Goal: Information Seeking & Learning: Learn about a topic

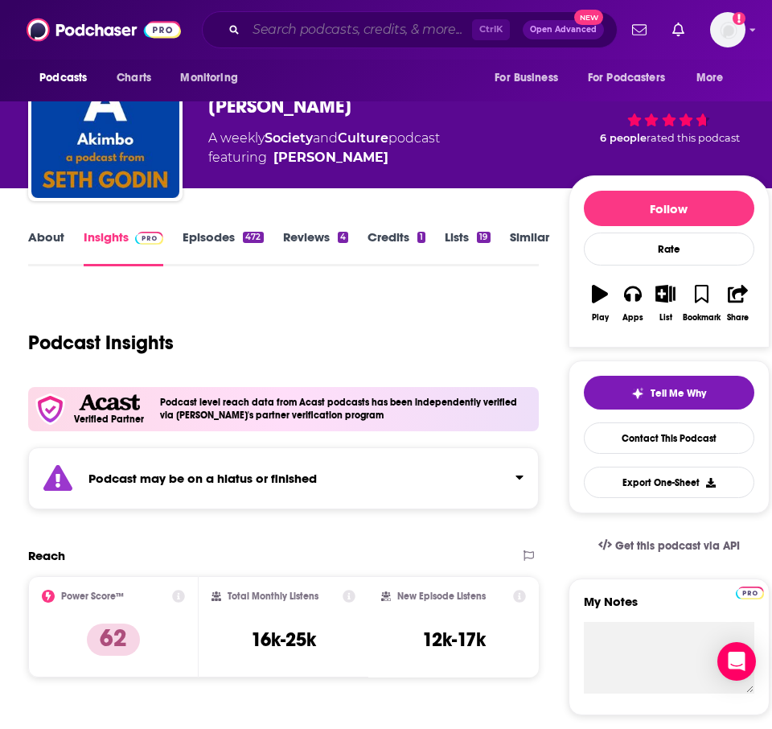
click at [416, 27] on input "Search podcasts, credits, & more..." at bounding box center [359, 30] width 226 height 26
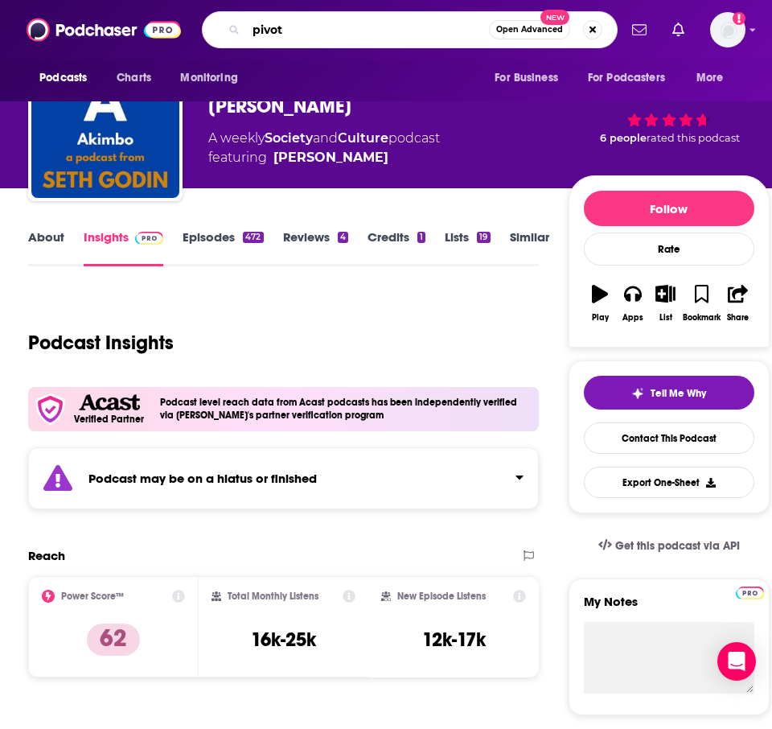
type input "pivot"
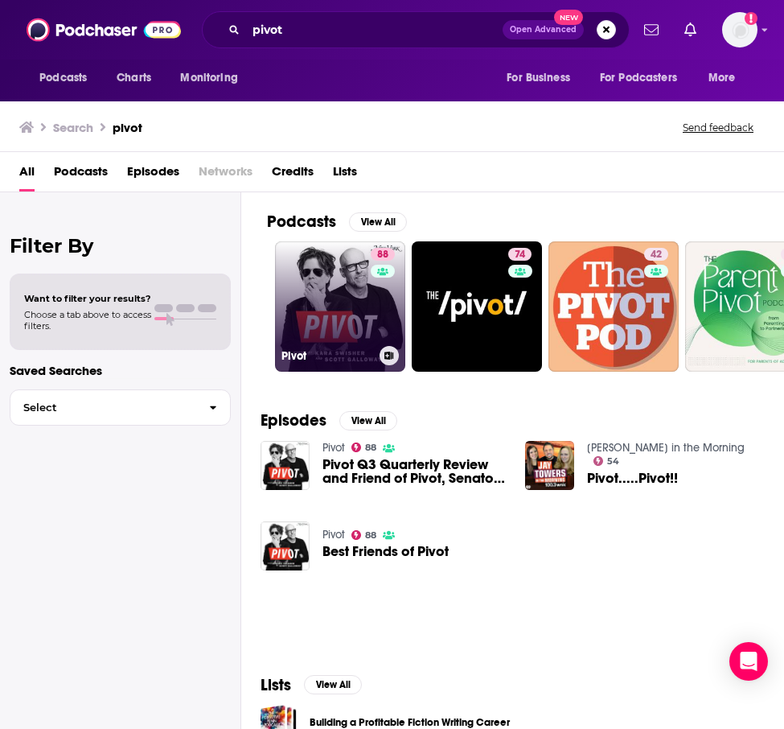
click at [367, 305] on link "88 Pivot" at bounding box center [340, 306] width 130 height 130
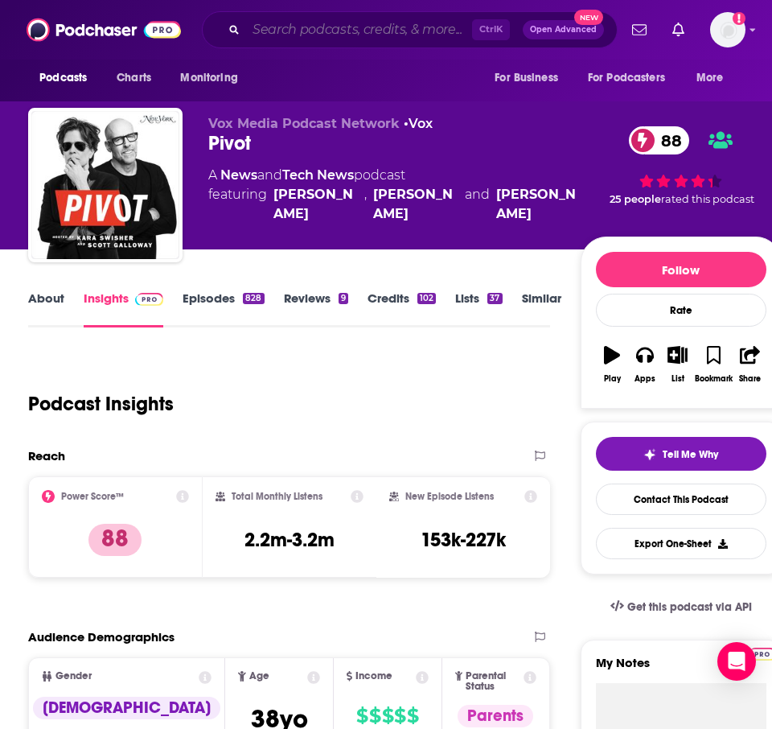
click at [405, 26] on input "Search podcasts, credits, & more..." at bounding box center [359, 30] width 226 height 26
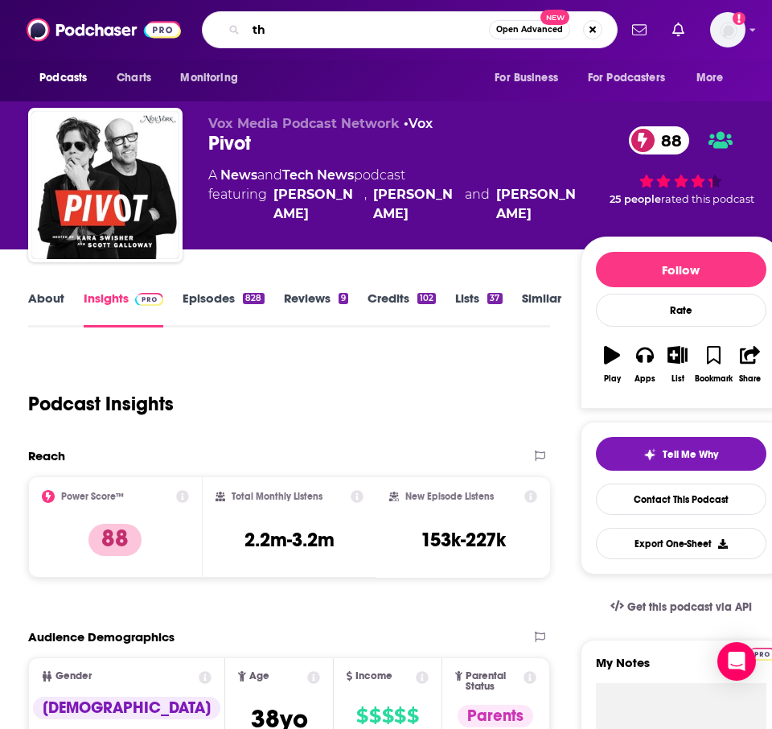
type input "t"
type input "[PERSON_NAME]"
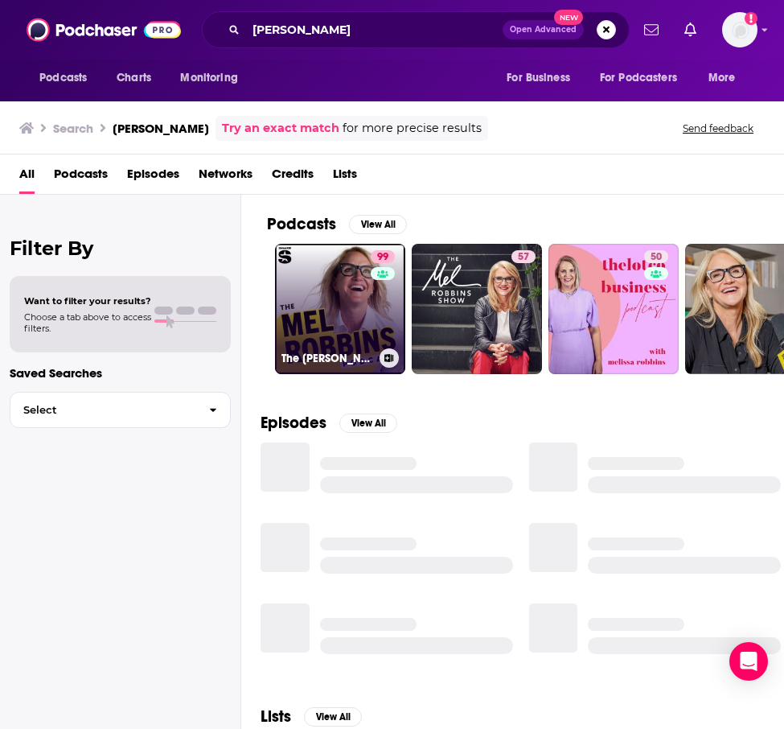
click at [362, 286] on link "99 The [PERSON_NAME] Podcast" at bounding box center [340, 309] width 130 height 130
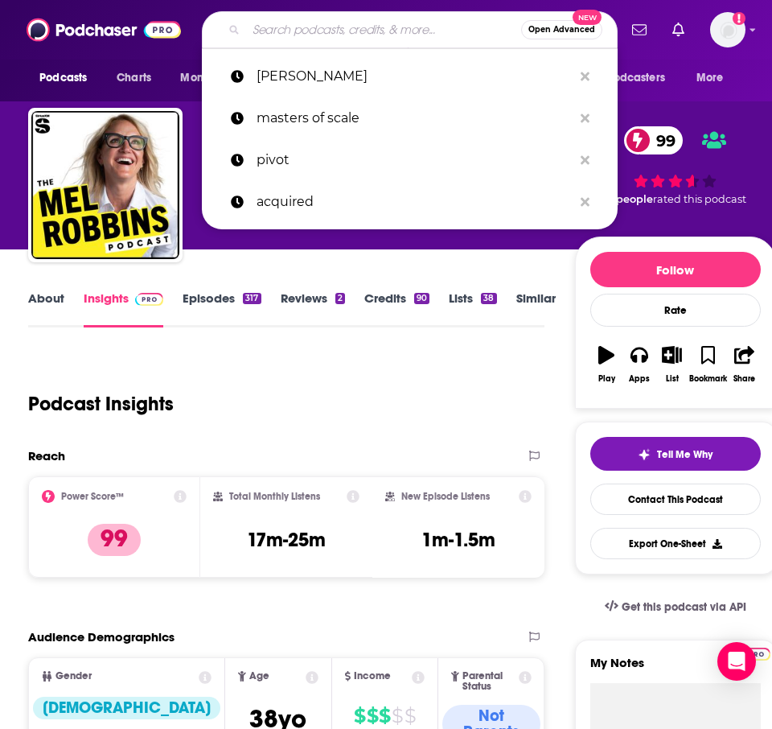
click at [337, 17] on input "Search podcasts, credits, & more..." at bounding box center [383, 30] width 275 height 26
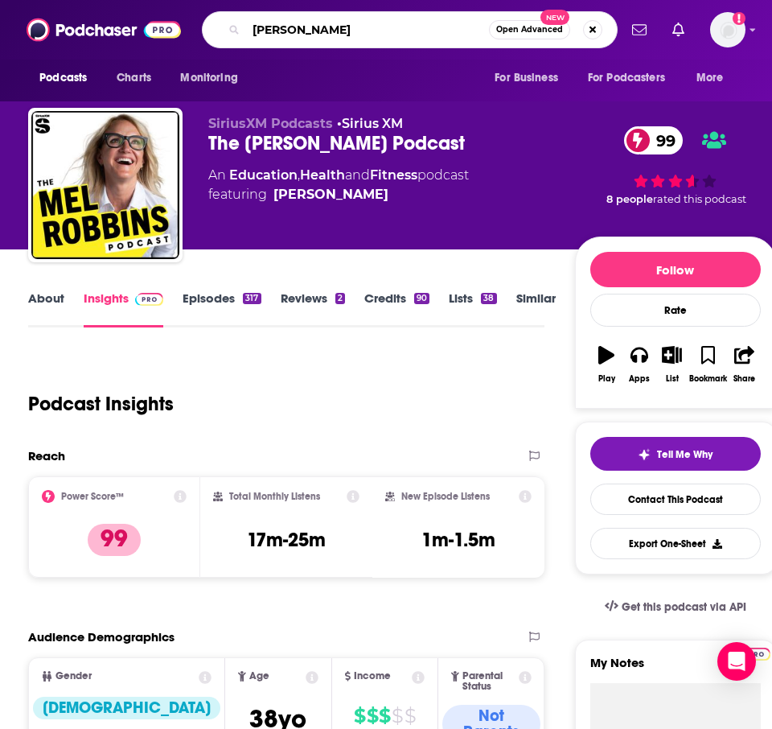
type input "[PERSON_NAME]"
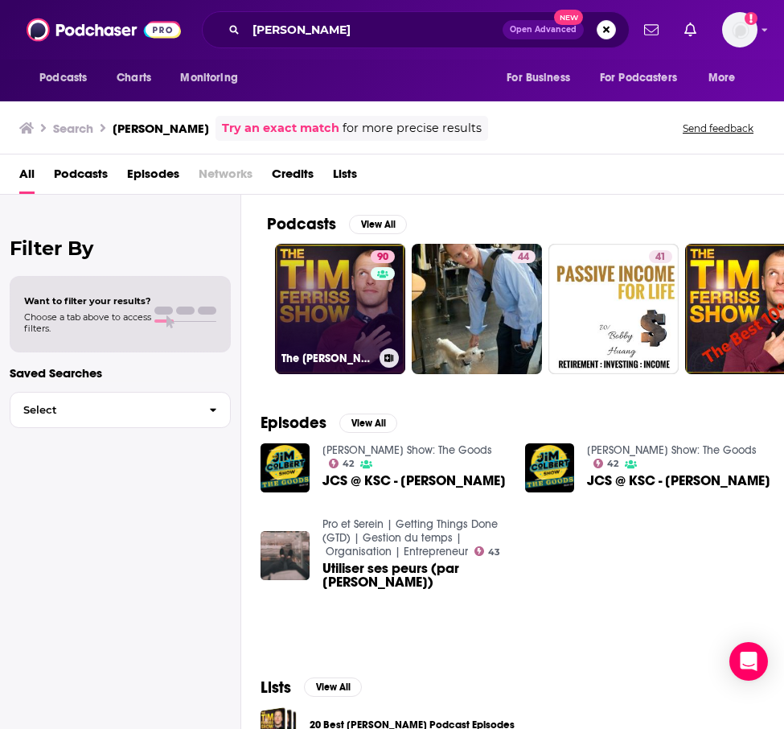
click at [376, 279] on link at bounding box center [383, 273] width 24 height 13
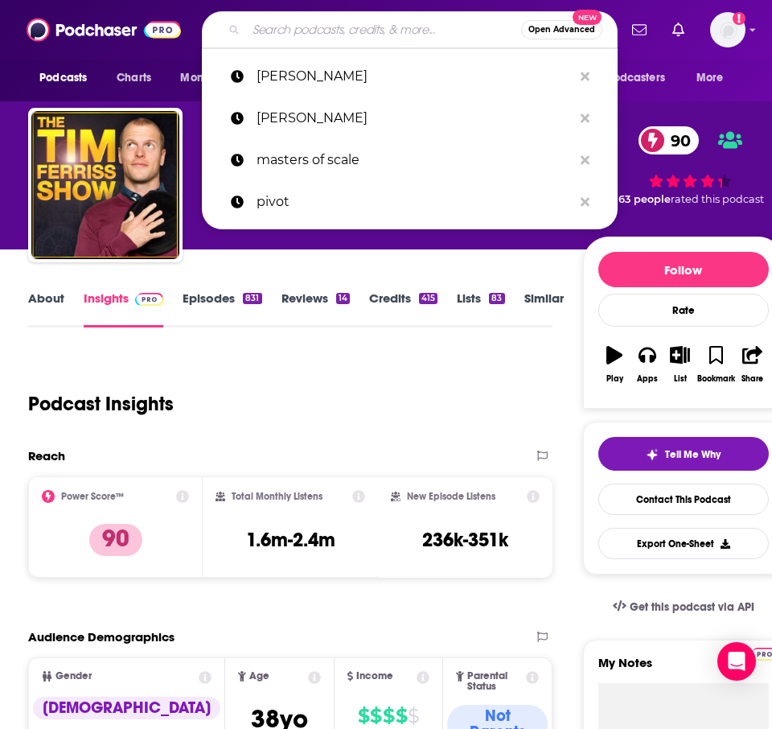
click at [376, 30] on input "Search podcasts, credits, & more..." at bounding box center [383, 30] width 275 height 26
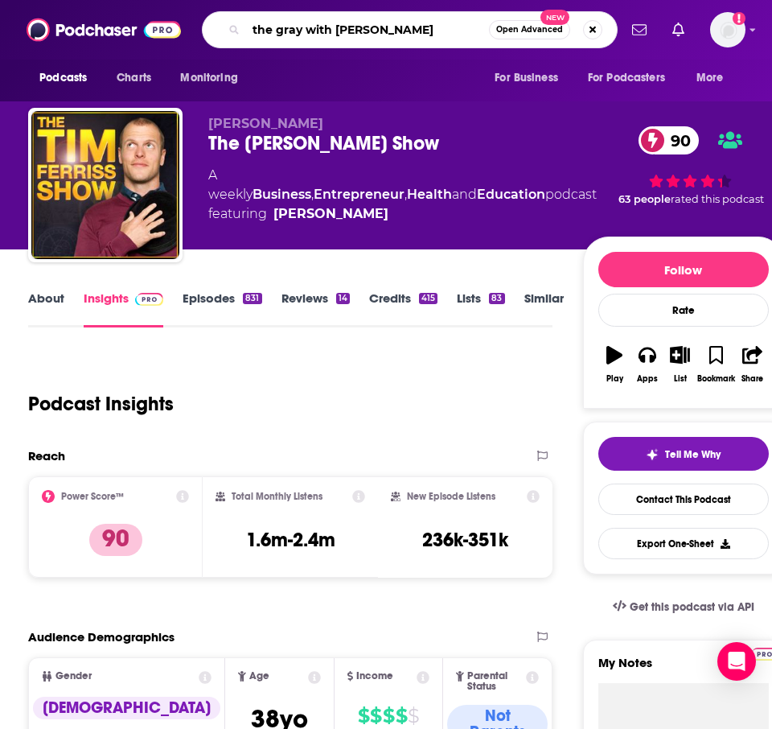
type input "the gray with [PERSON_NAME]"
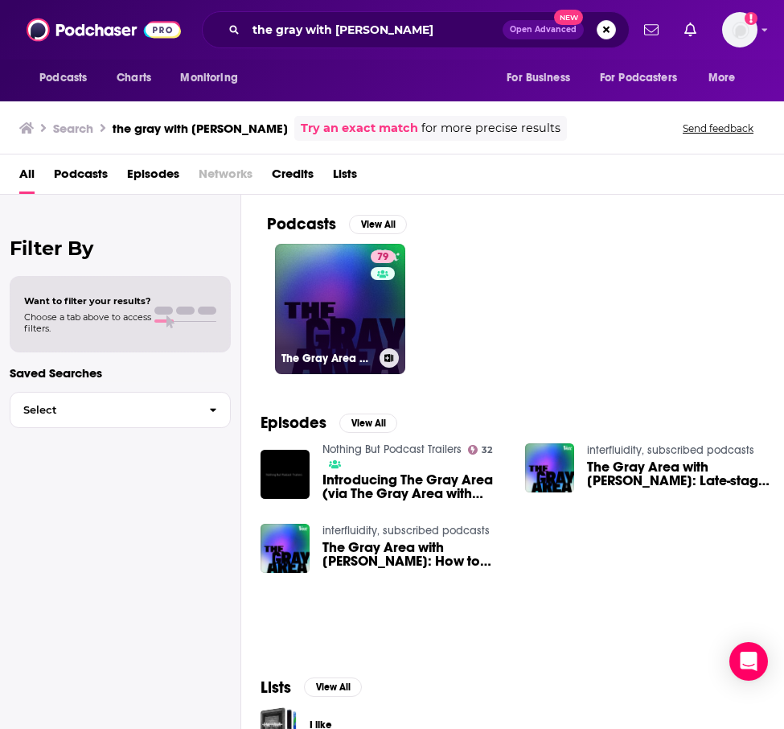
click at [346, 303] on link "79 The Gray Area with [PERSON_NAME]" at bounding box center [340, 309] width 130 height 130
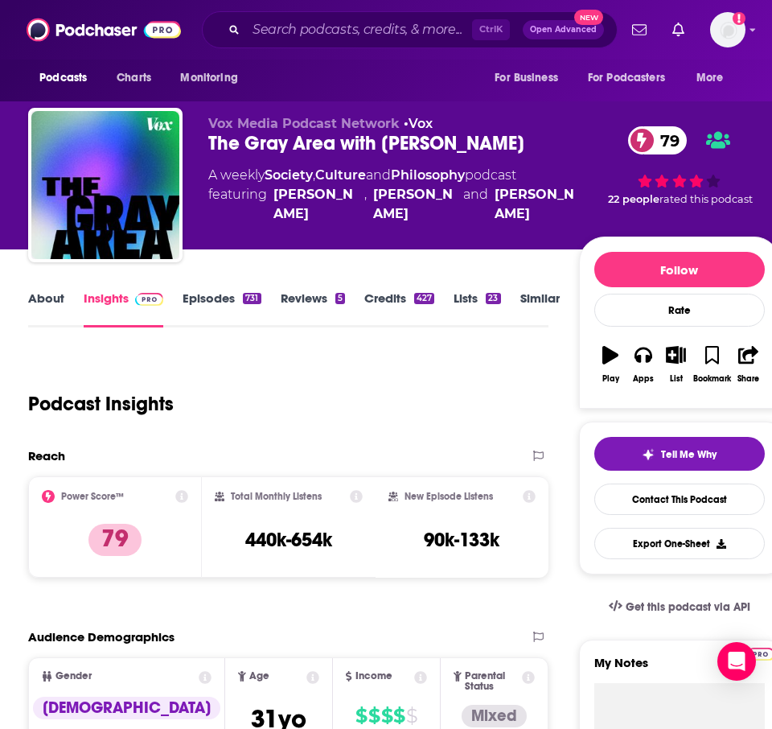
click at [432, 43] on div "Ctrl K Open Advanced New" at bounding box center [410, 29] width 416 height 37
click at [419, 31] on input "Search podcasts, credits, & more..." at bounding box center [359, 30] width 226 height 26
paste input "The Knowledge Project with [PERSON_NAME]"
type input "The Knowledge Project with [PERSON_NAME]"
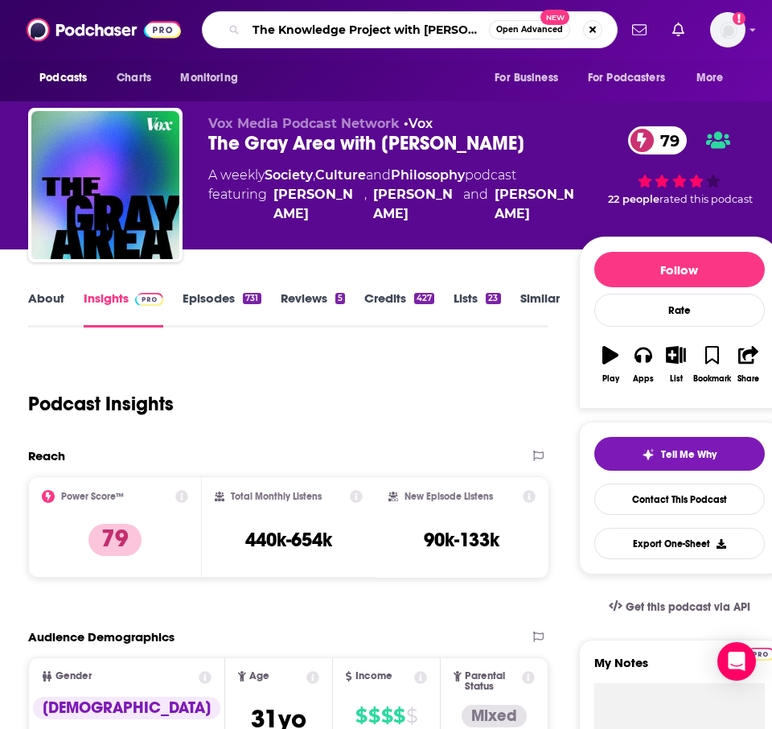
scroll to position [0, 23]
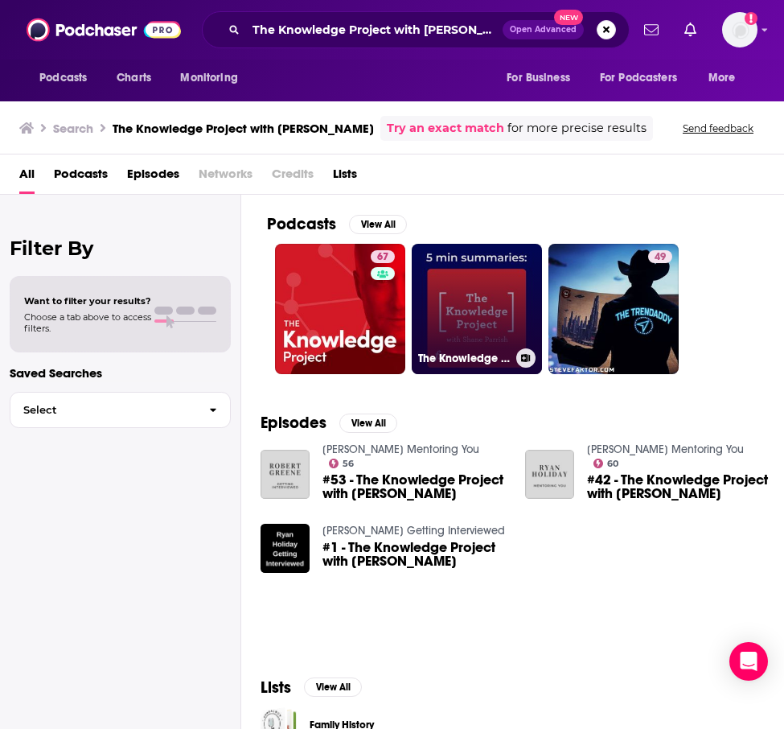
click at [468, 292] on link "The Knowledge Project with [PERSON_NAME] | 5 minute podcast summary" at bounding box center [477, 309] width 130 height 130
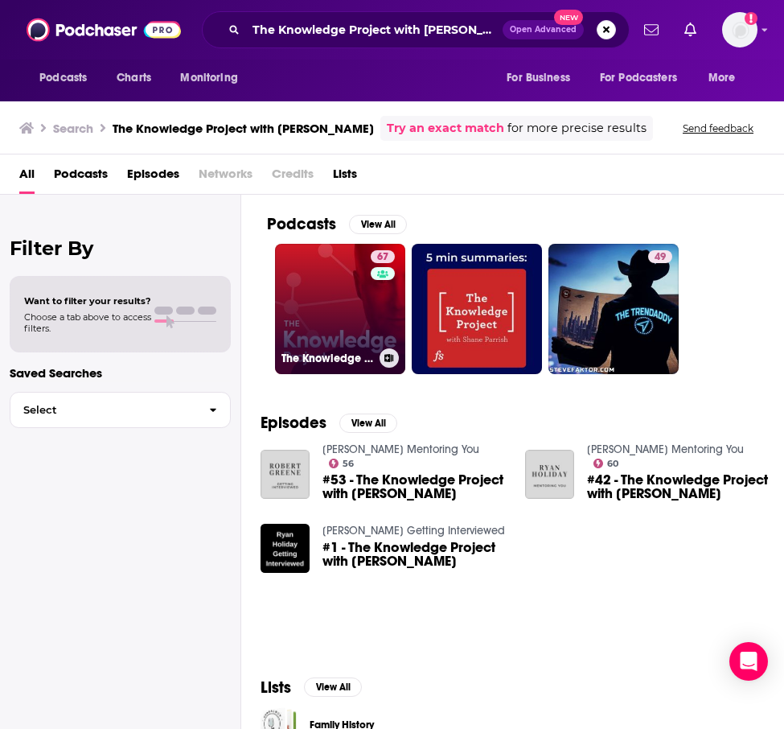
click at [343, 299] on link "67 The Knowledge Project with [PERSON_NAME]" at bounding box center [340, 309] width 130 height 130
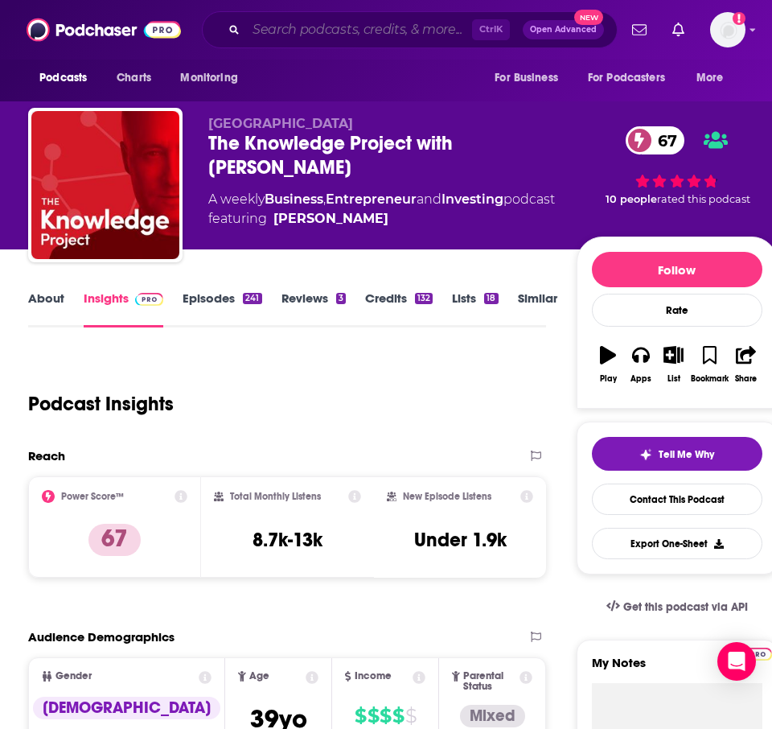
click at [388, 25] on input "Search podcasts, credits, & more..." at bounding box center [359, 30] width 226 height 26
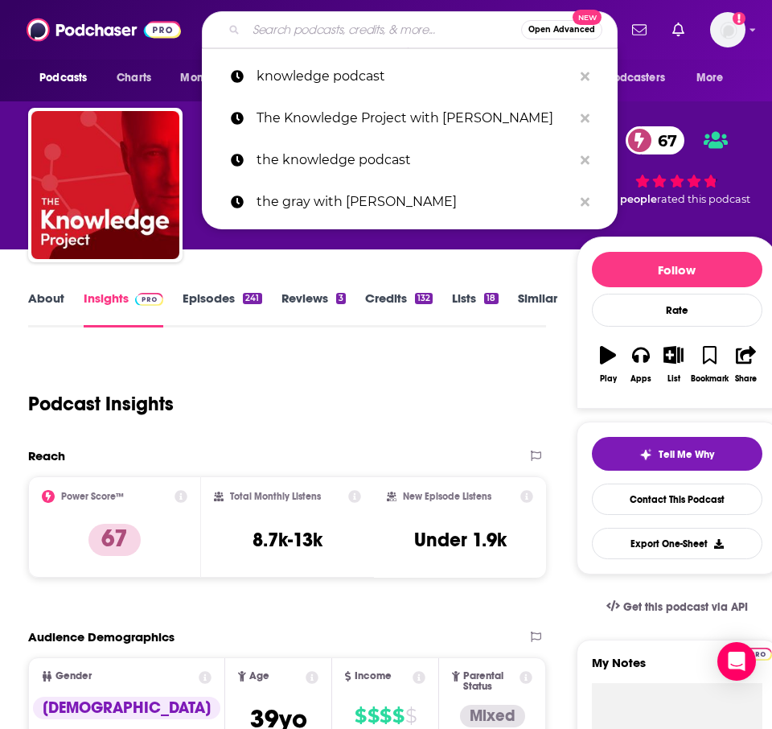
paste input "Making Sense with [PERSON_NAME]"
type input "Making Sense with [PERSON_NAME]"
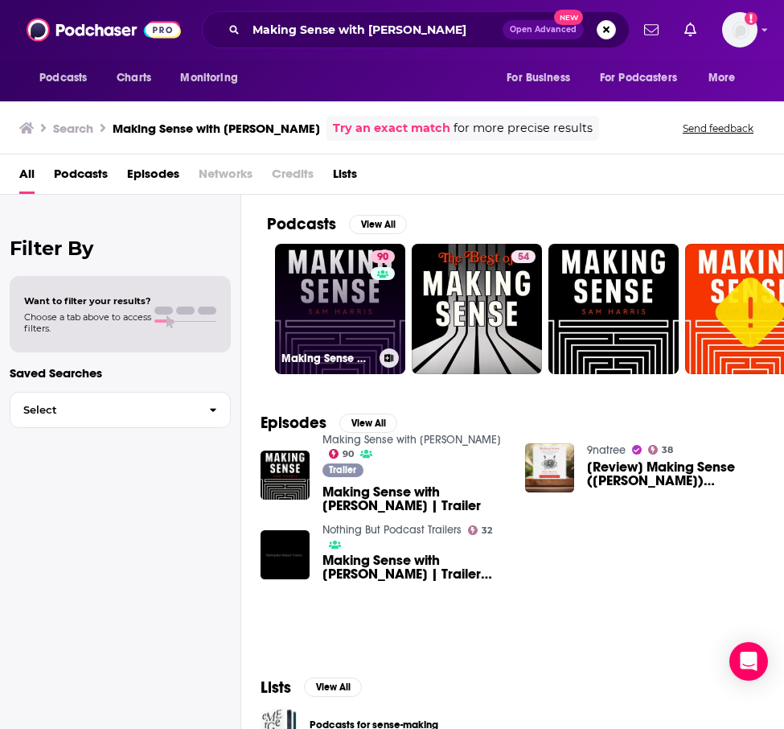
click at [302, 320] on link "90 Making Sense with [PERSON_NAME]" at bounding box center [340, 309] width 130 height 130
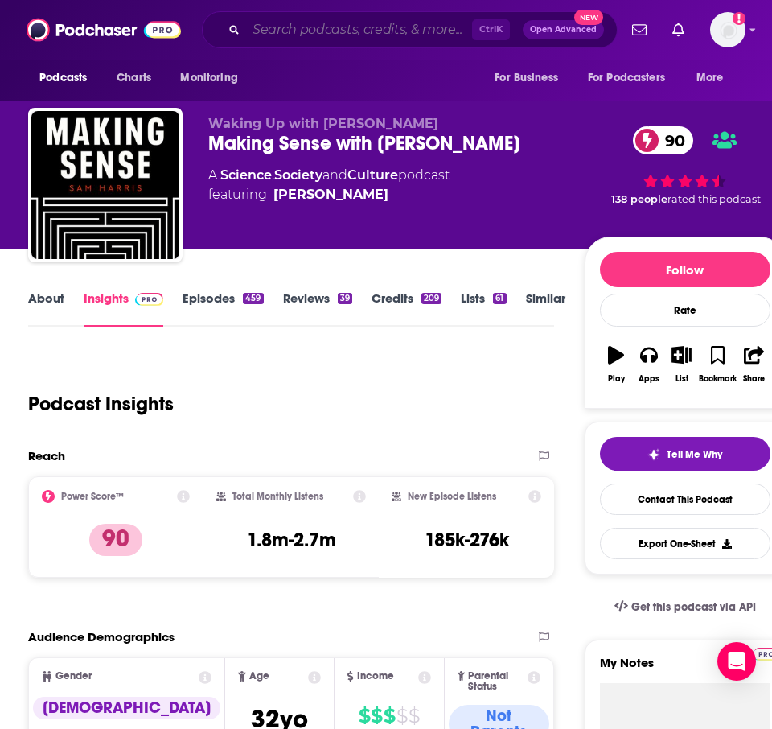
click at [397, 31] on input "Search podcasts, credits, & more..." at bounding box center [359, 30] width 226 height 26
paste input "Coaching for Leaders with [PERSON_NAME]"
type input "Coaching for Leaders with [PERSON_NAME]"
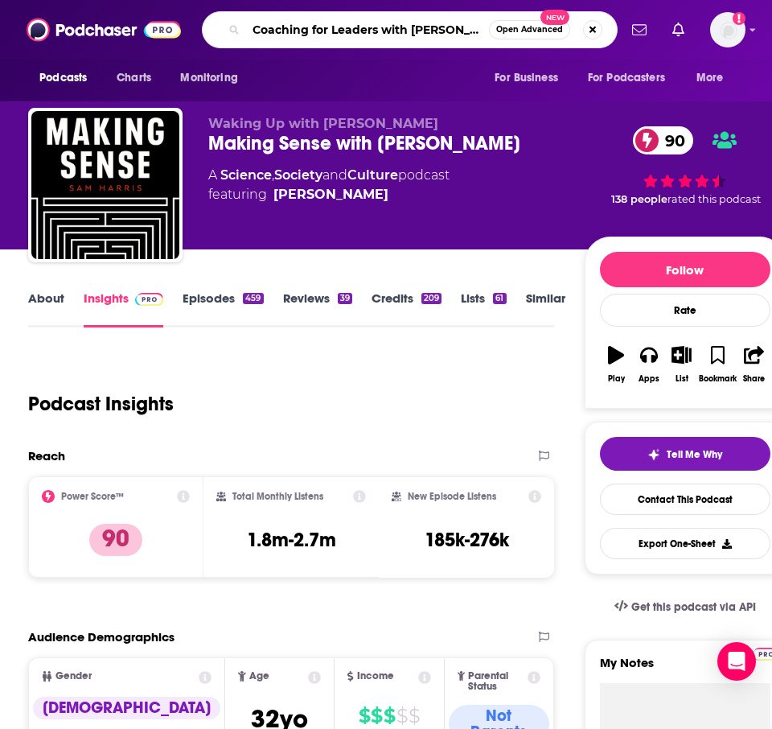
scroll to position [0, 31]
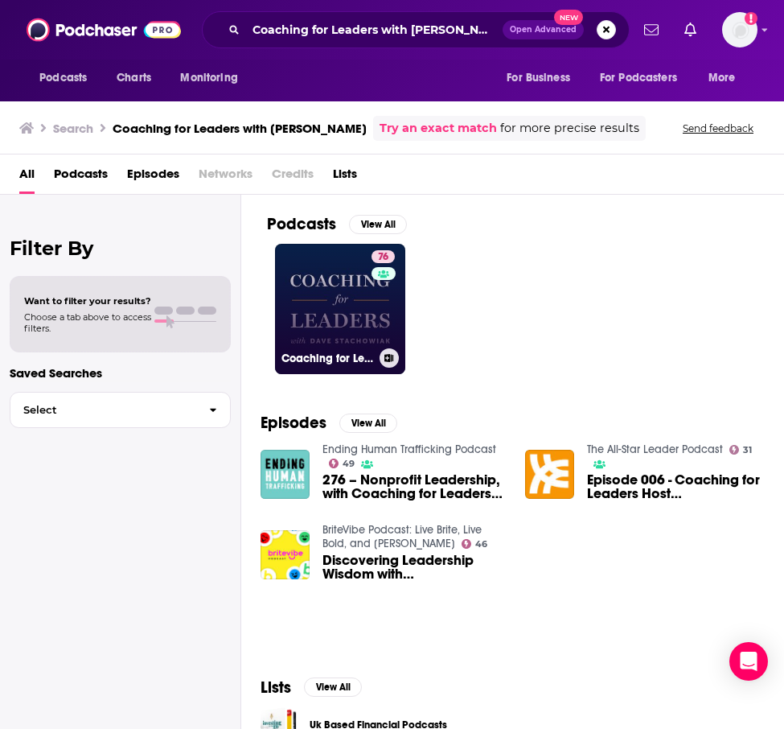
click at [319, 320] on link "76 Coaching for Leaders" at bounding box center [340, 309] width 130 height 130
